Goal: Task Accomplishment & Management: Manage account settings

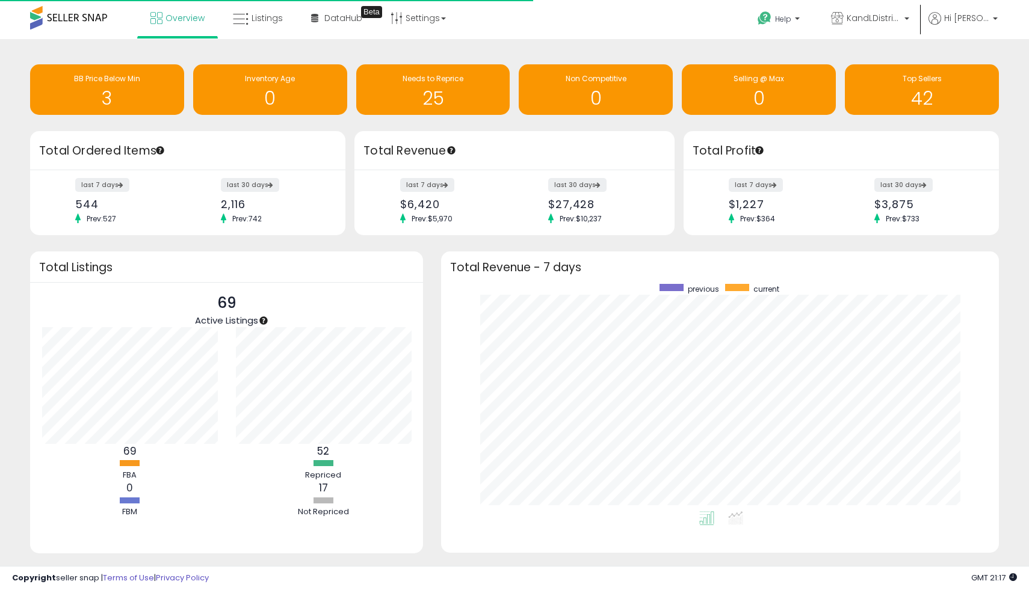
scroll to position [227, 534]
click at [187, 29] on link "Overview" at bounding box center [177, 18] width 72 height 36
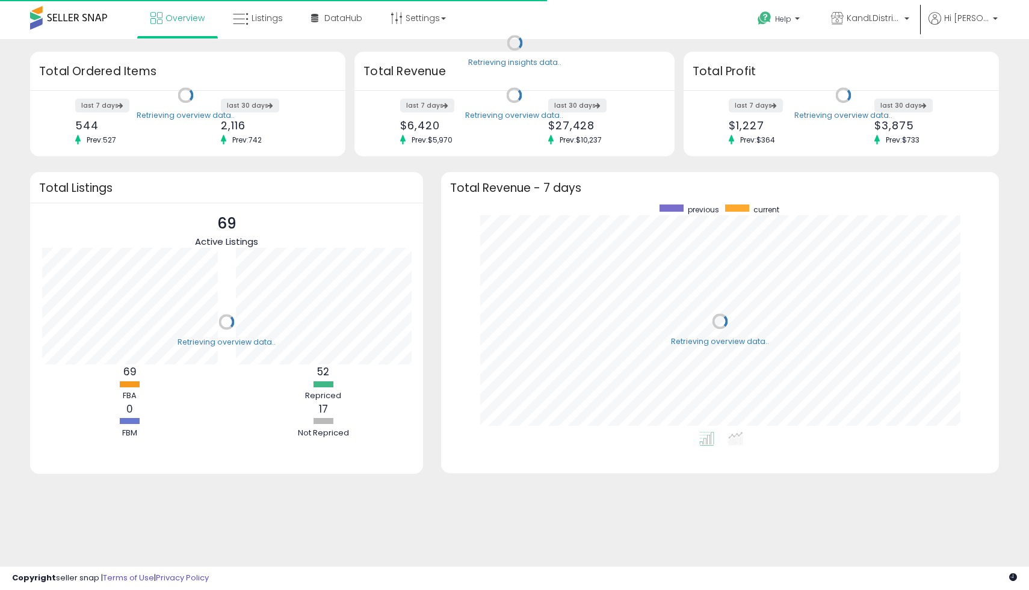
scroll to position [227, 534]
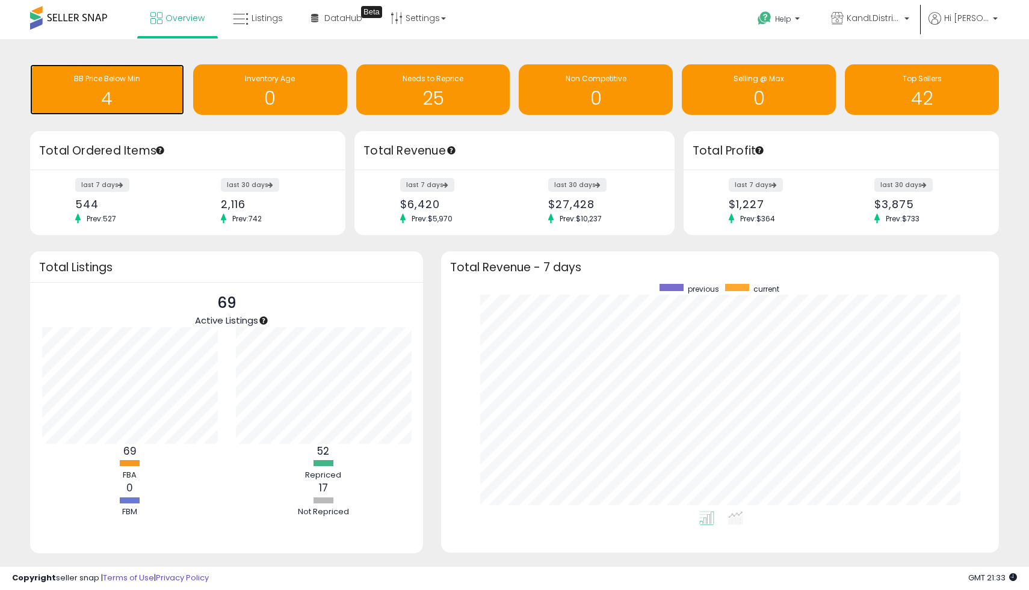
click at [160, 97] on h1 "4" at bounding box center [107, 98] width 142 height 20
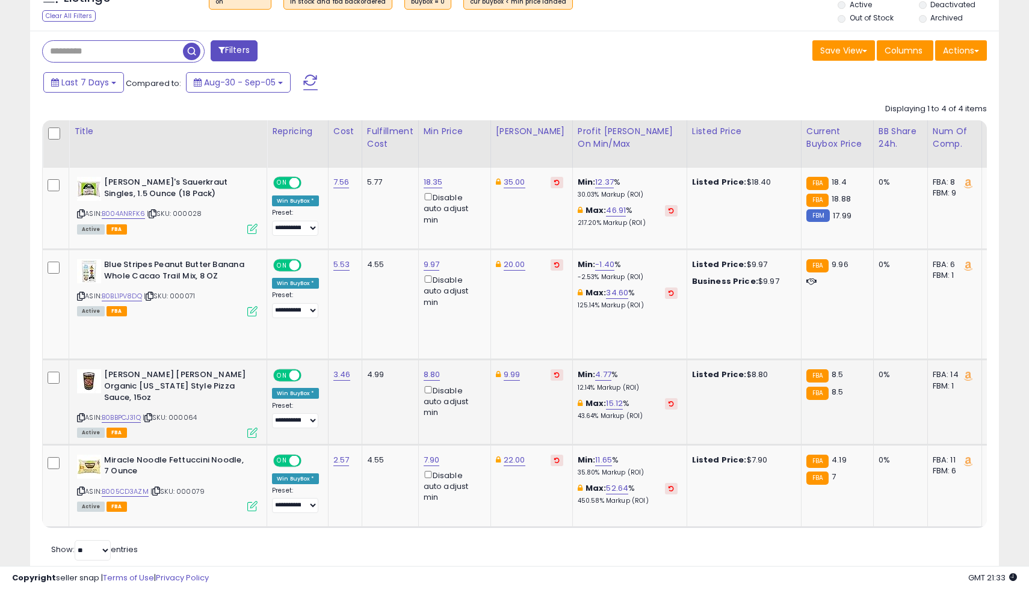
scroll to position [463, 0]
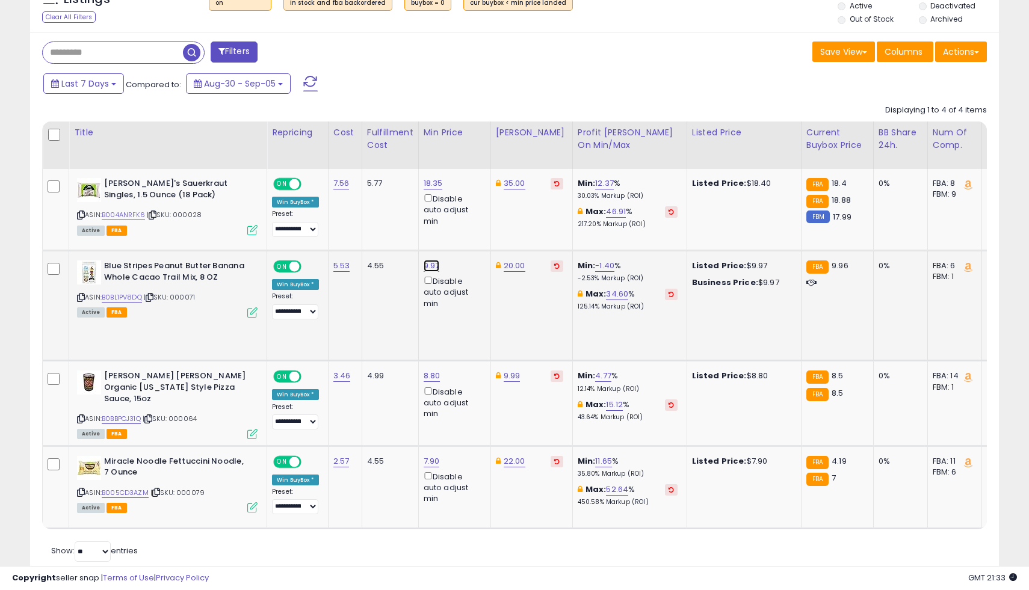
click at [431, 264] on link "9.97" at bounding box center [432, 266] width 16 height 12
type input "****"
click at [472, 226] on icon "submit" at bounding box center [468, 223] width 7 height 7
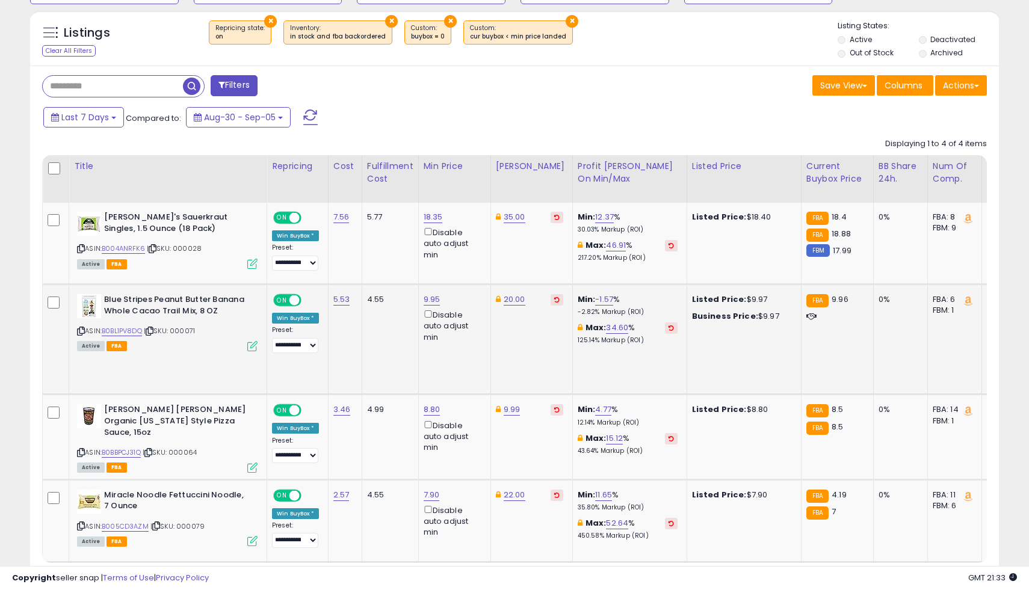
scroll to position [427, 0]
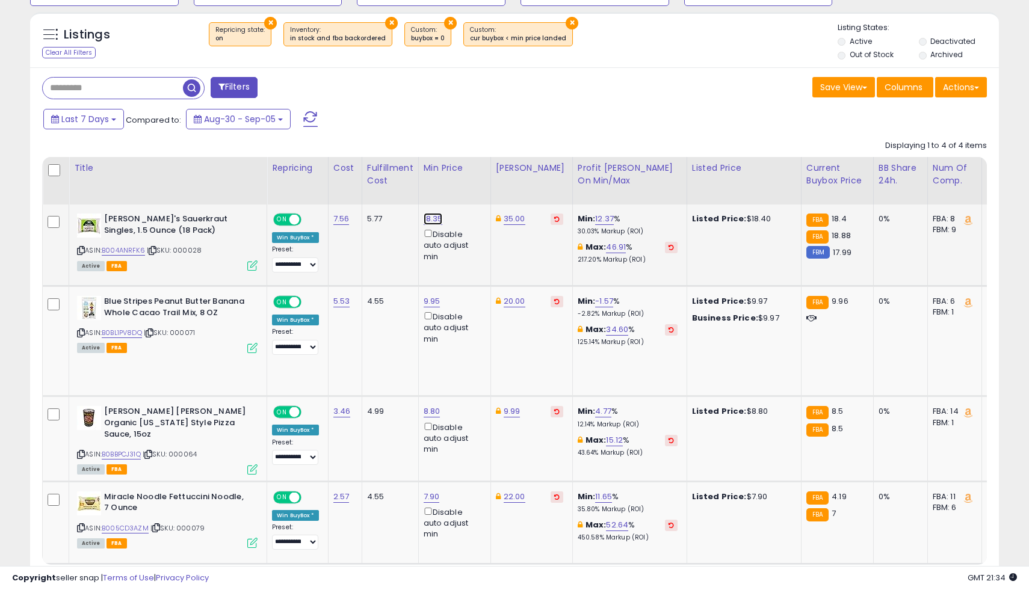
click at [434, 223] on link "18.35" at bounding box center [433, 219] width 19 height 12
click at [473, 176] on icon "submit" at bounding box center [469, 176] width 7 height 7
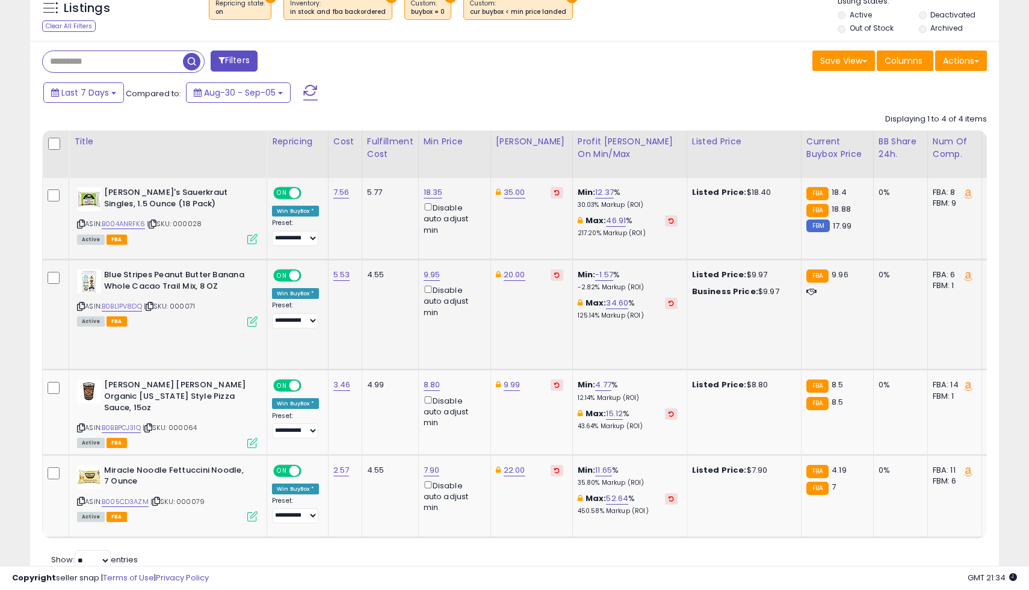
scroll to position [484, 0]
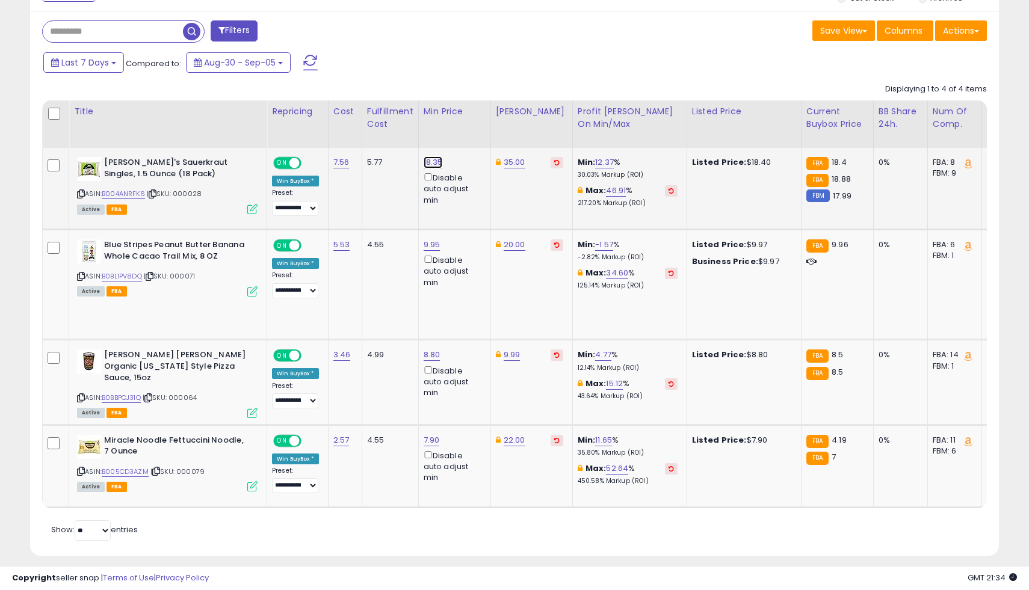
click at [436, 163] on link "18.35" at bounding box center [433, 162] width 19 height 12
click at [404, 126] on input "*****" at bounding box center [401, 121] width 107 height 20
type input "*"
type input "*****"
click at [476, 127] on button "submit" at bounding box center [469, 120] width 20 height 18
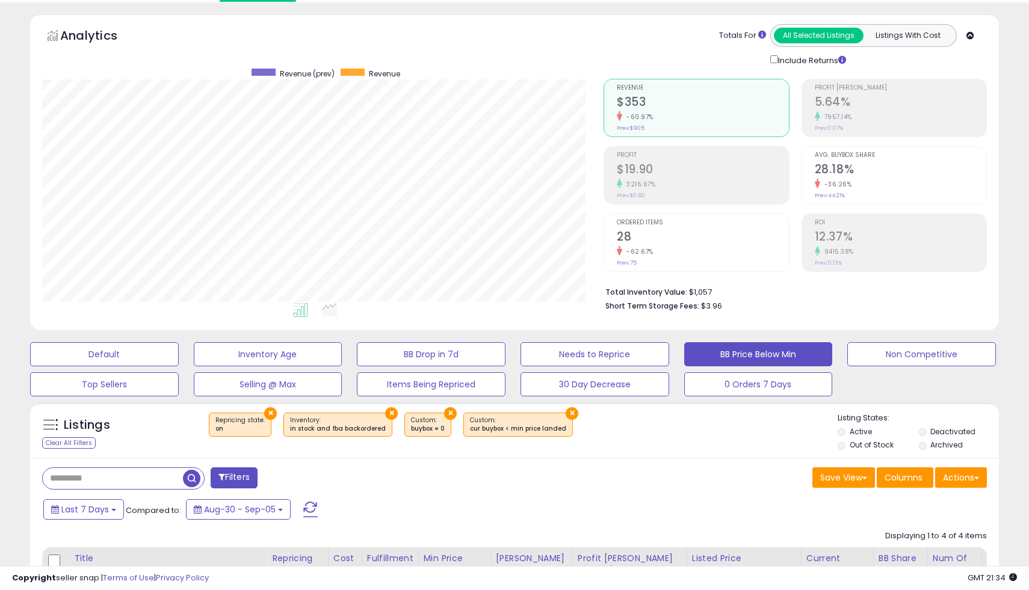
scroll to position [0, 0]
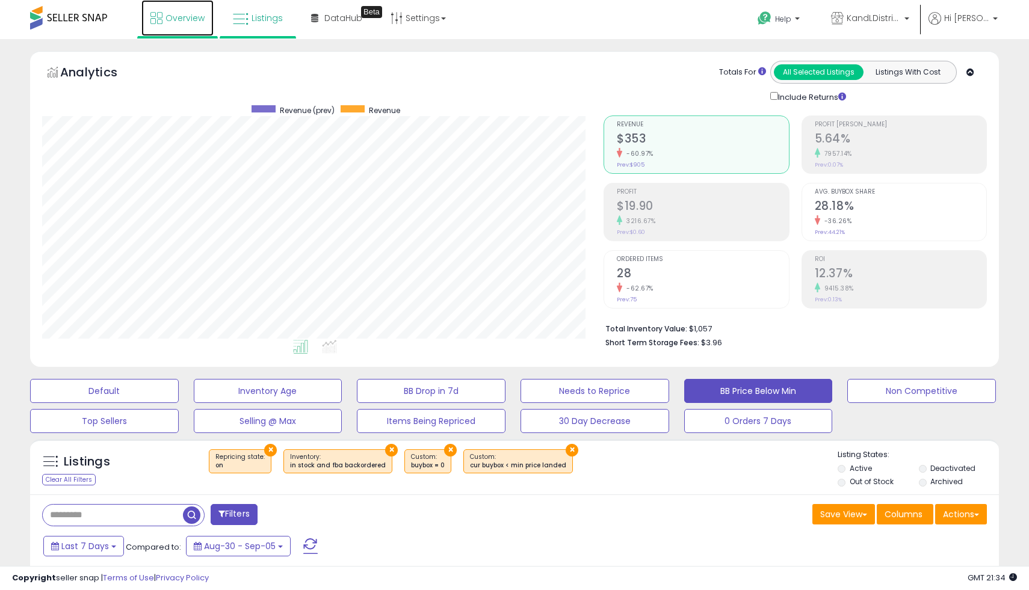
click at [165, 7] on link "Overview" at bounding box center [177, 18] width 72 height 36
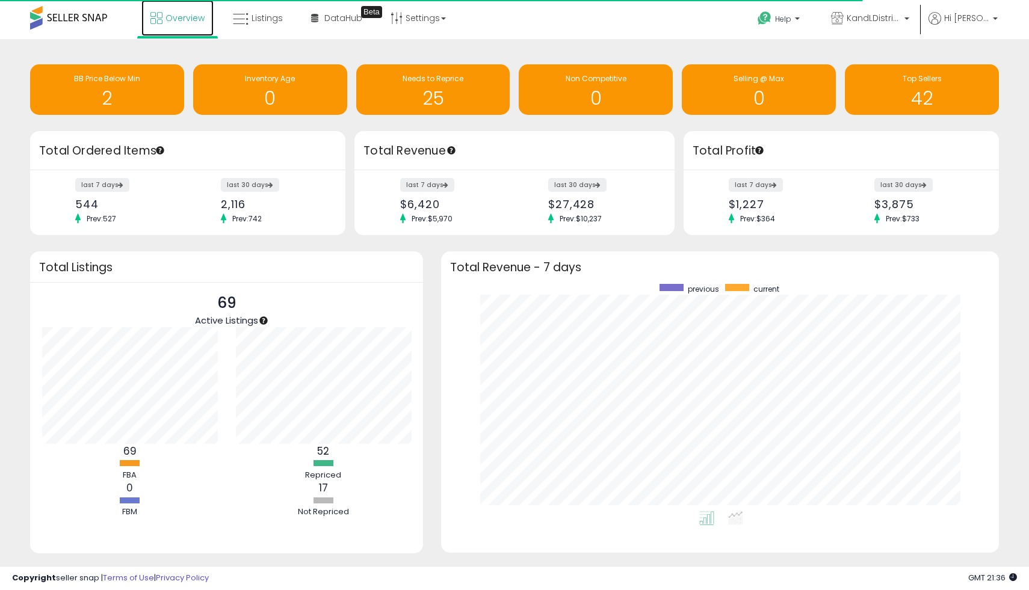
click at [168, 17] on span "Overview" at bounding box center [184, 18] width 39 height 12
